Goal: Task Accomplishment & Management: Manage account settings

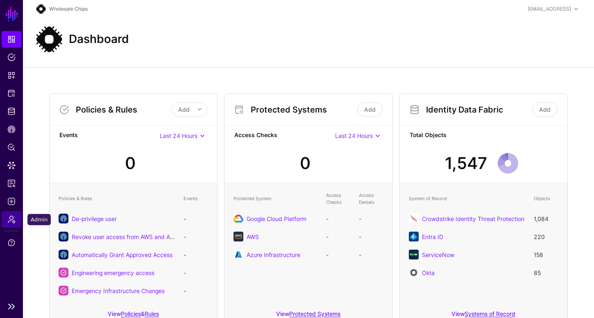
click at [8, 223] on span "Admin" at bounding box center [11, 220] width 8 height 8
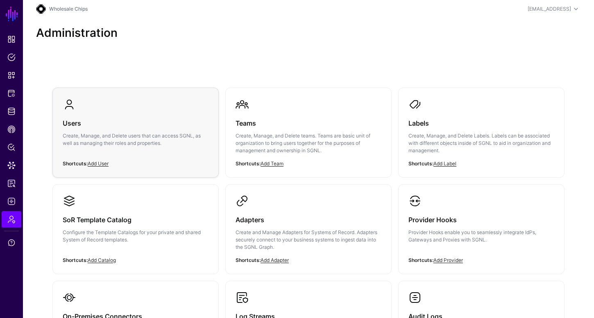
click at [103, 137] on p "Create, Manage, and Delete users that can access SGNL, as well as managing thei…" at bounding box center [136, 139] width 146 height 15
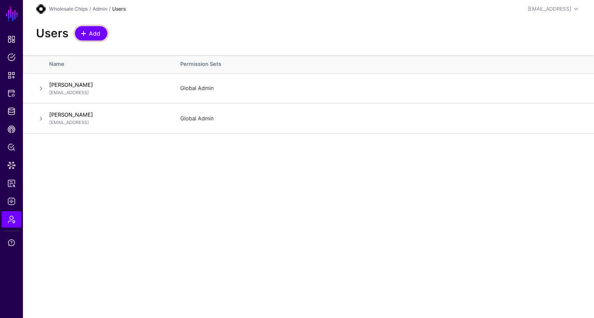
click at [90, 39] on link "Add" at bounding box center [91, 33] width 32 height 14
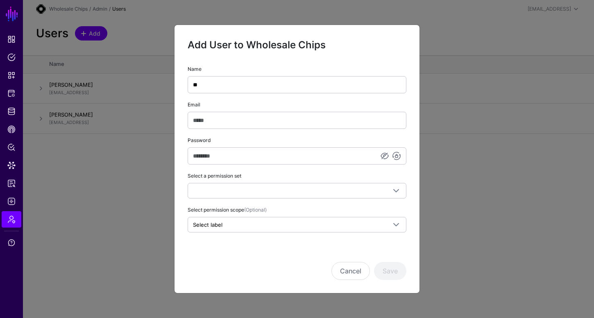
type input "*"
type input "**********"
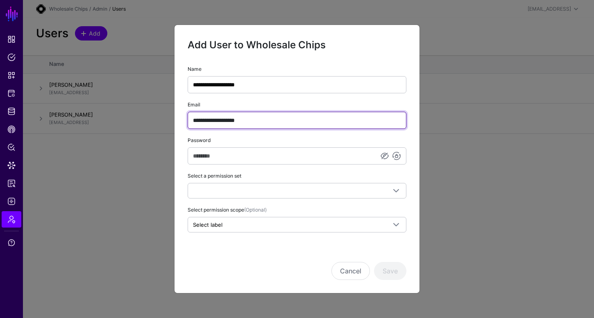
type input "**********"
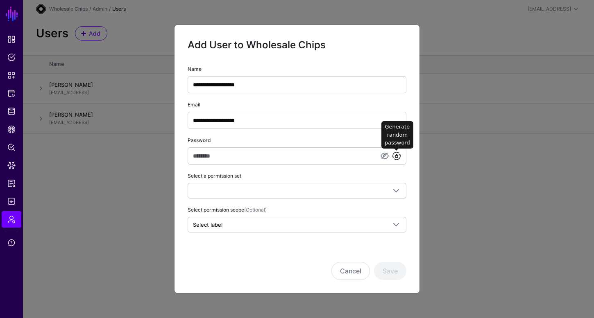
click at [397, 159] on link at bounding box center [397, 156] width 10 height 10
type input "**********"
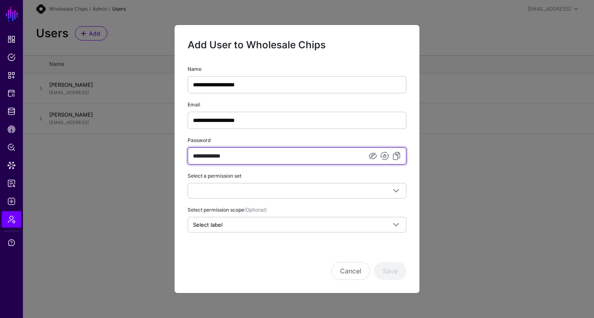
click at [304, 155] on input "**********" at bounding box center [297, 156] width 219 height 17
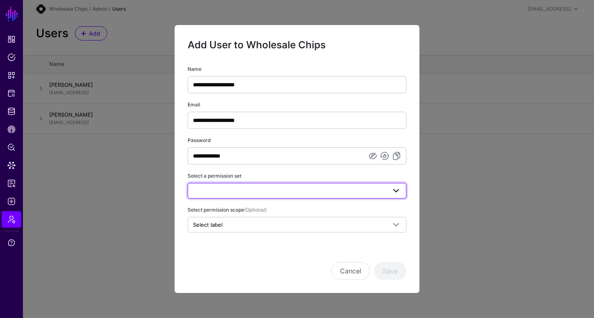
click at [282, 196] on link at bounding box center [297, 191] width 219 height 16
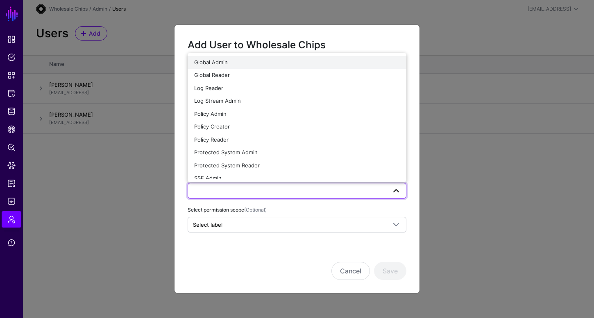
click at [246, 64] on div "Global Admin" at bounding box center [297, 63] width 206 height 8
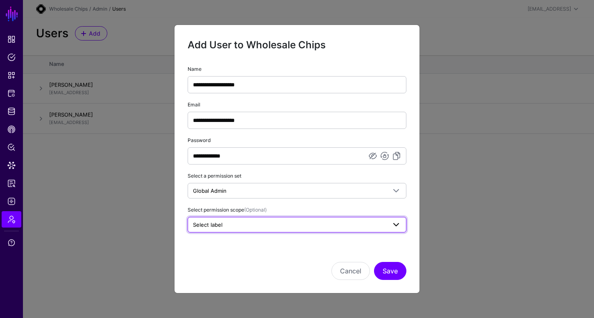
click at [295, 225] on span "Select label" at bounding box center [289, 224] width 193 height 9
click at [320, 207] on div "Select permission scope (Optional) Select label sgnl managed" at bounding box center [297, 218] width 219 height 27
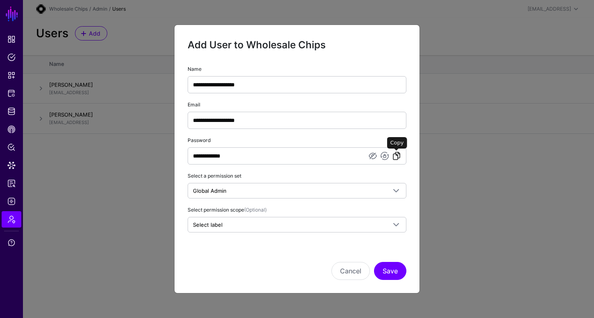
click at [393, 158] on link at bounding box center [397, 156] width 10 height 10
click at [398, 274] on button "Save" at bounding box center [390, 271] width 32 height 18
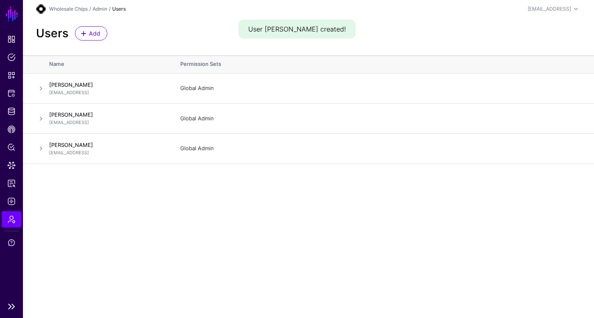
click at [9, 17] on link "SGNL" at bounding box center [12, 14] width 14 height 18
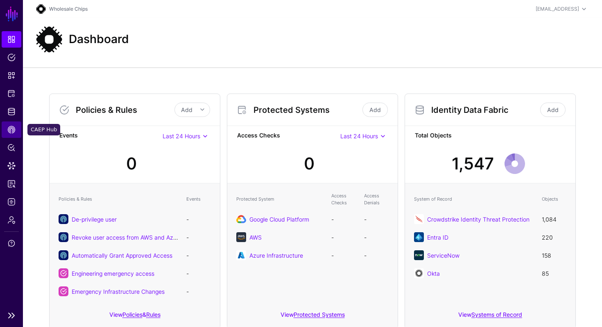
click at [14, 132] on span "CAEP Hub" at bounding box center [11, 129] width 8 height 8
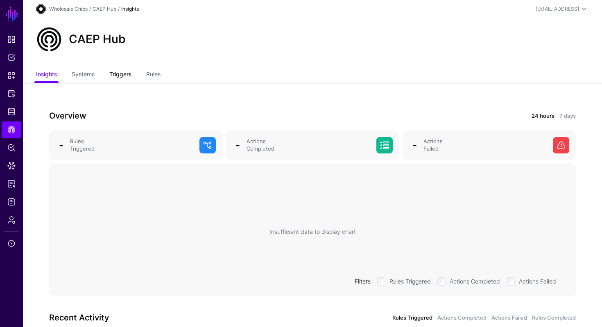
click at [114, 75] on link "Triggers" at bounding box center [120, 75] width 22 height 16
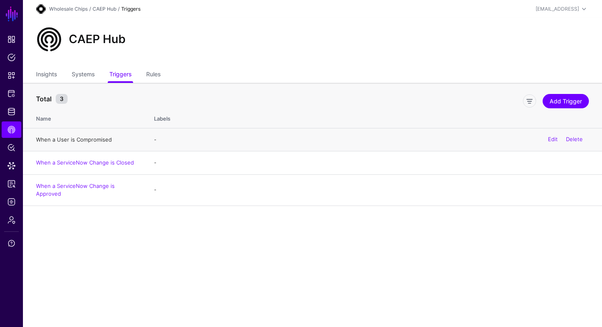
click at [92, 139] on link "When a User is Compromised" at bounding box center [74, 139] width 76 height 7
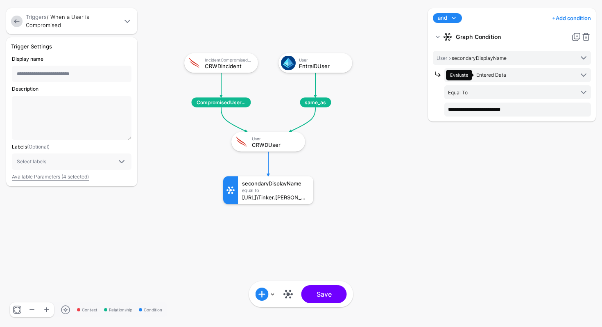
click at [15, 22] on link at bounding box center [16, 21] width 11 height 11
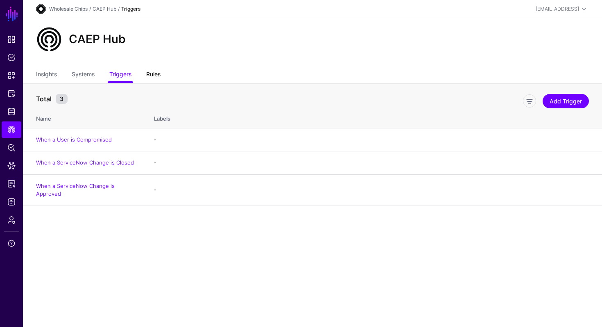
click at [153, 75] on link "Rules" at bounding box center [153, 75] width 14 height 16
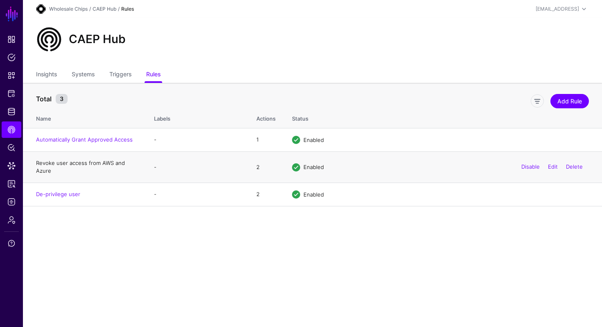
click at [77, 164] on link "Revoke user access from AWS and Azure" at bounding box center [80, 166] width 89 height 15
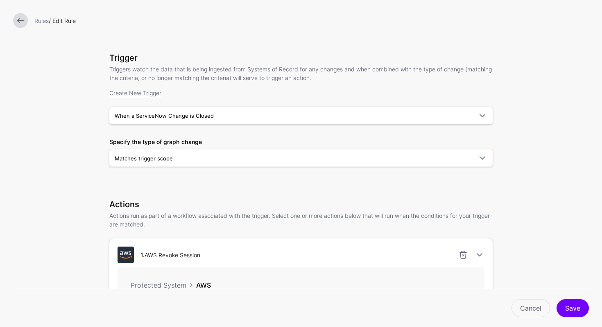
scroll to position [45, 0]
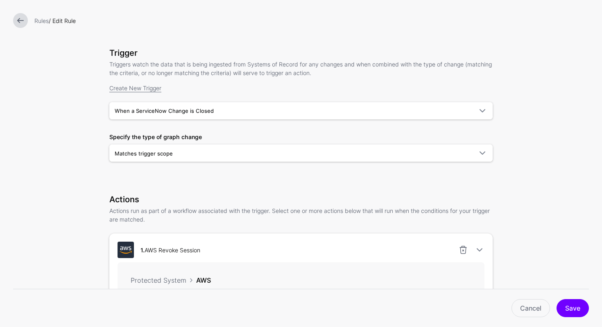
click at [26, 26] on div at bounding box center [20, 20] width 21 height 15
click at [21, 19] on link at bounding box center [20, 20] width 15 height 15
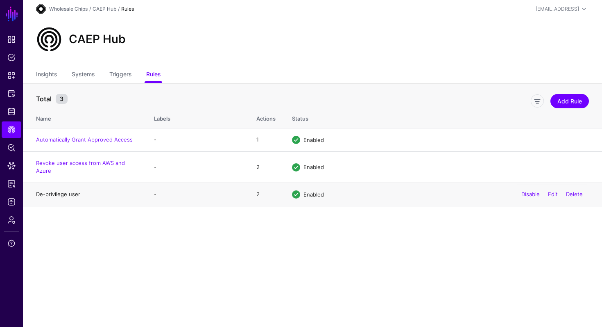
click at [48, 195] on link "De-privilege user" at bounding box center [58, 194] width 44 height 7
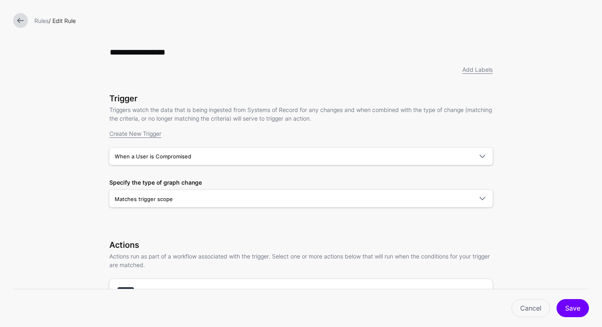
click at [20, 19] on link at bounding box center [20, 20] width 15 height 15
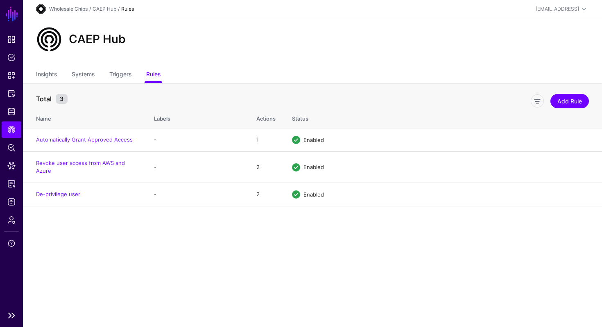
click at [7, 16] on link "SGNL" at bounding box center [12, 14] width 14 height 18
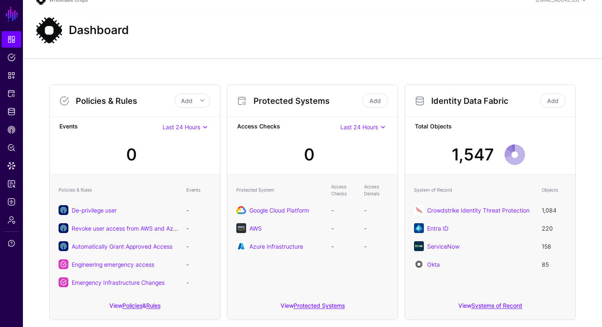
scroll to position [18, 0]
